Goal: Information Seeking & Learning: Learn about a topic

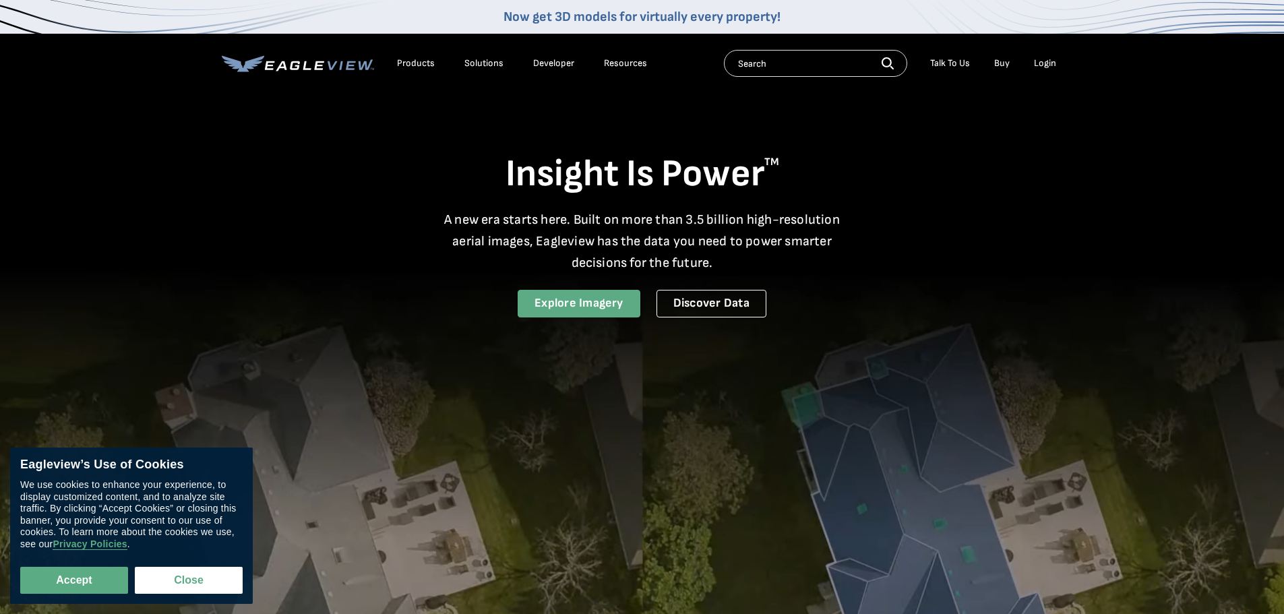
click at [587, 302] on link "Explore Imagery" at bounding box center [579, 304] width 123 height 28
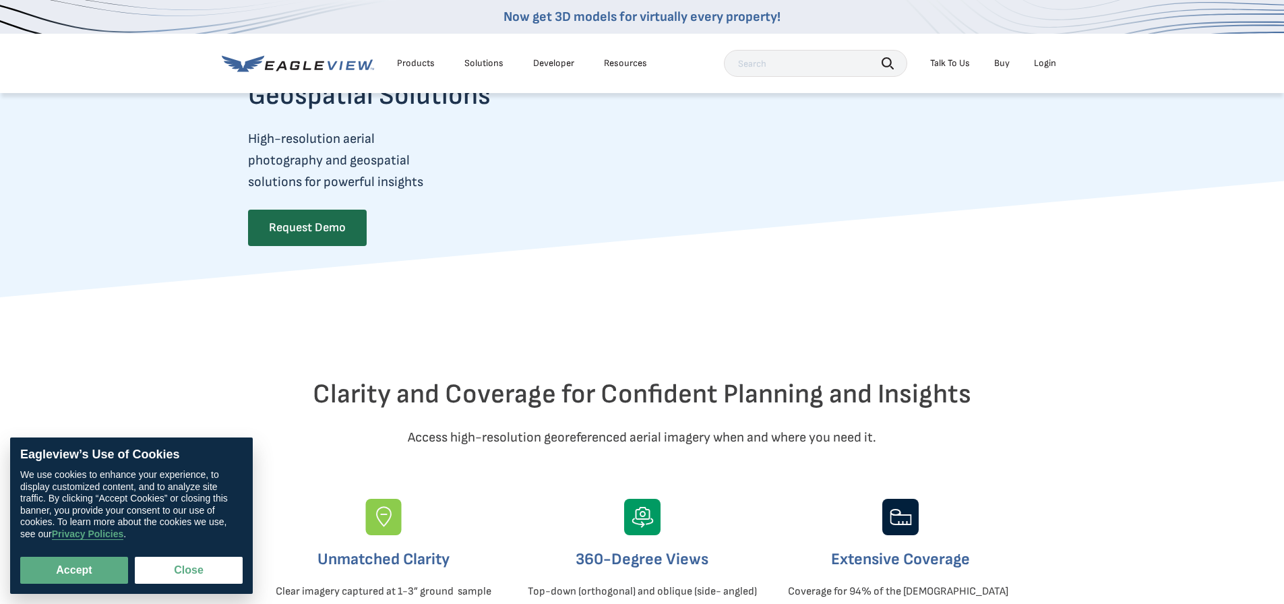
scroll to position [135, 0]
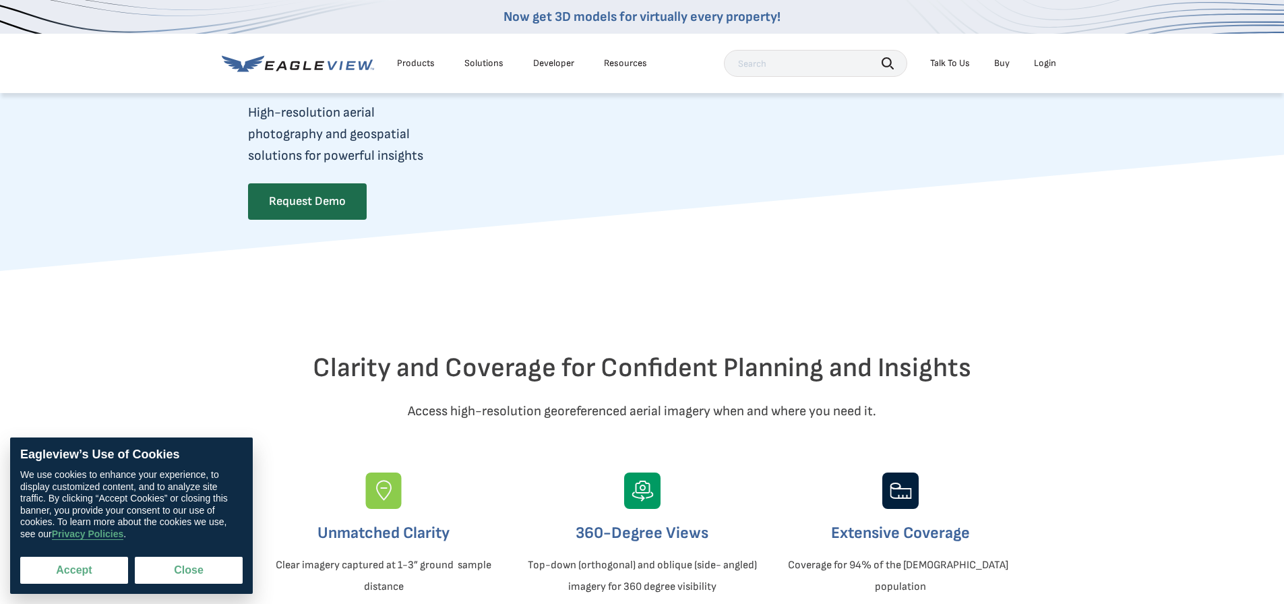
click at [57, 568] on button "Accept" at bounding box center [74, 570] width 108 height 27
checkbox input "true"
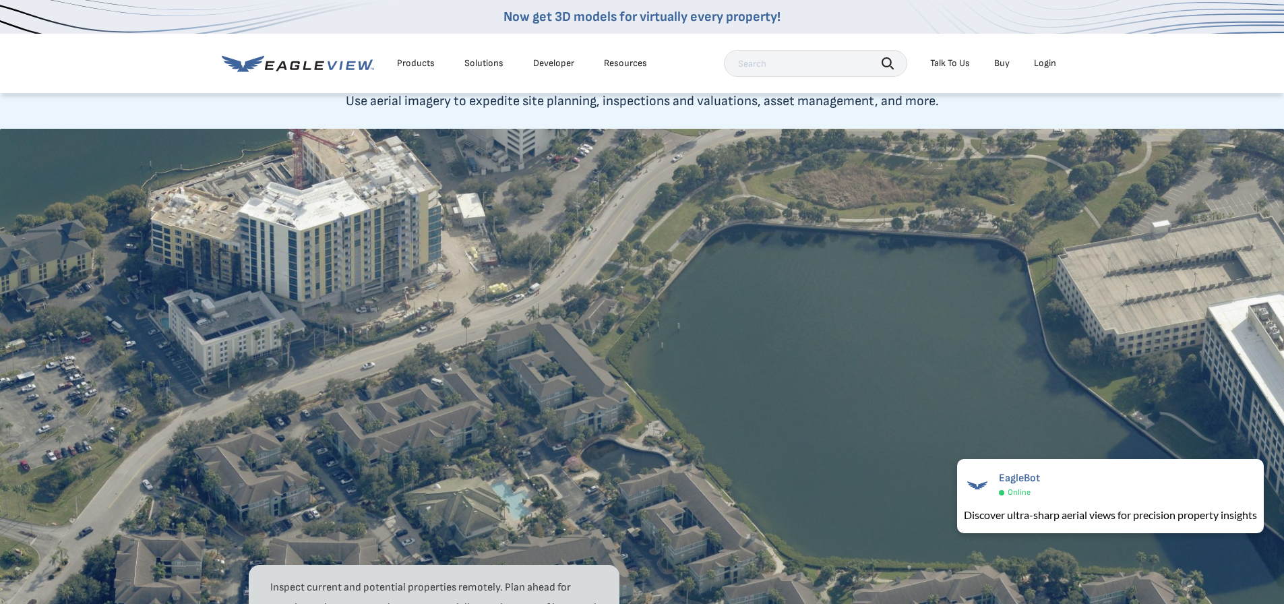
scroll to position [809, 0]
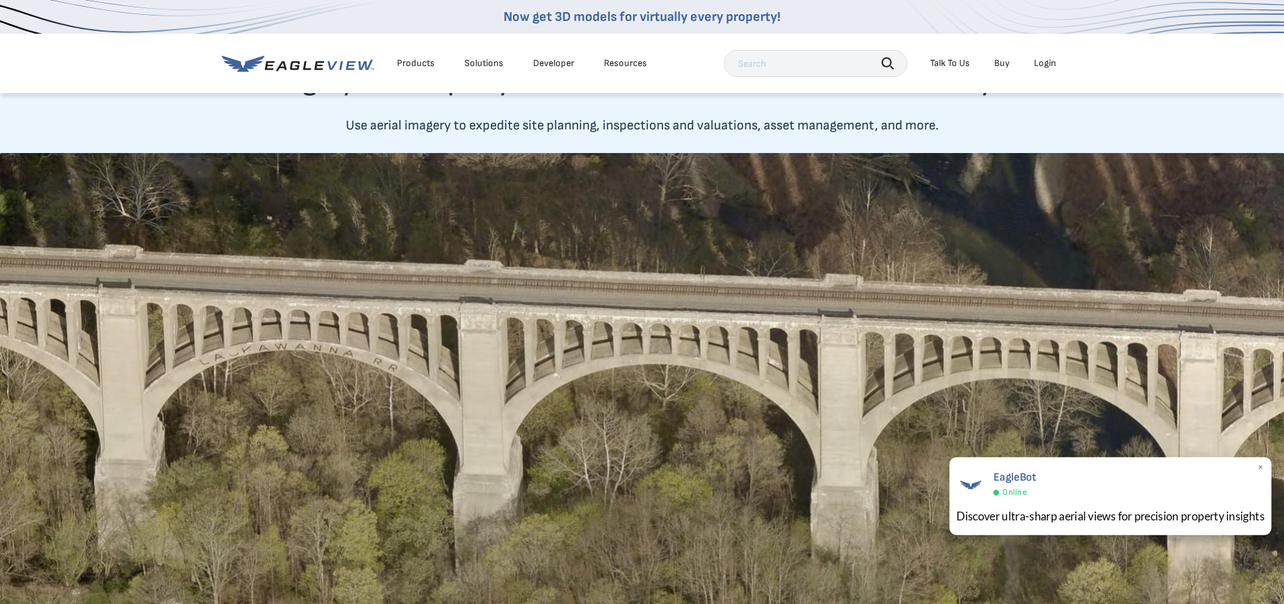
click at [1261, 469] on span "×" at bounding box center [1260, 468] width 7 height 14
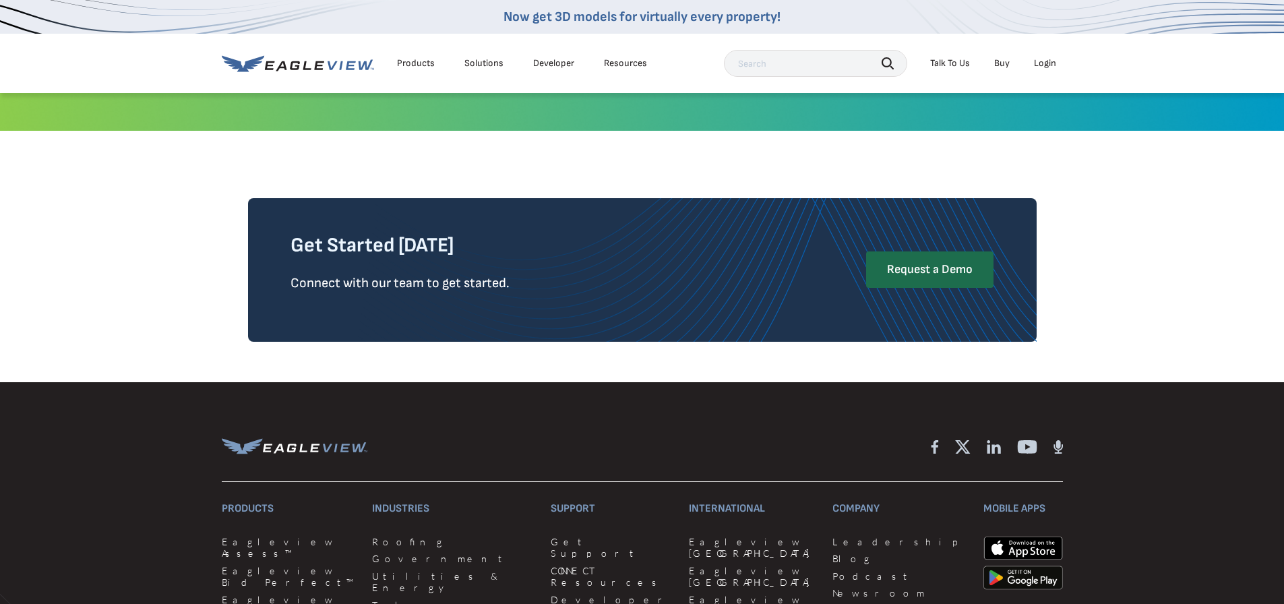
scroll to position [3014, 0]
